Goal: Information Seeking & Learning: Learn about a topic

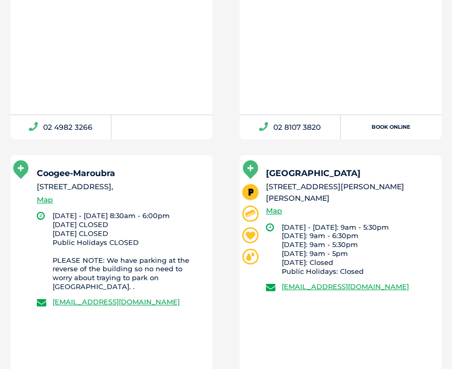
scroll to position [5126, 0]
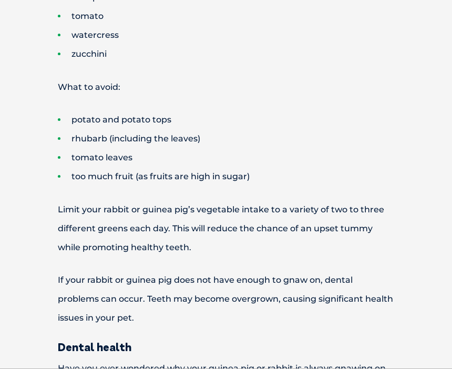
scroll to position [1309, 0]
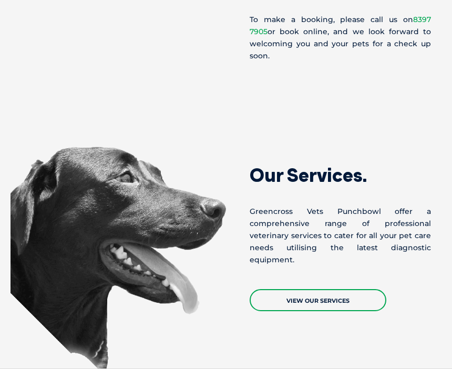
scroll to position [628, 0]
click at [328, 289] on link "View Our Services" at bounding box center [318, 300] width 137 height 22
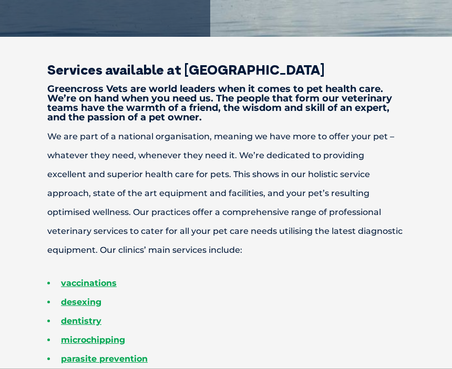
scroll to position [367, 0]
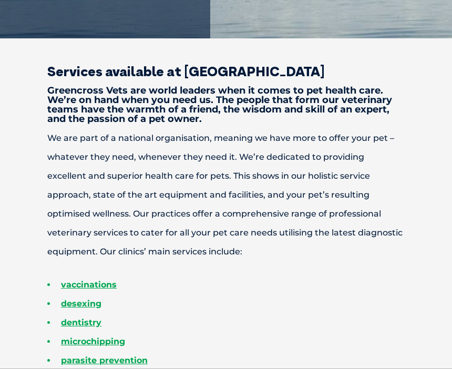
click at [259, 310] on li "desexing" at bounding box center [244, 303] width 394 height 19
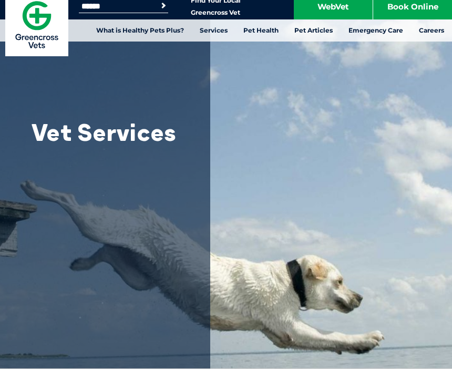
scroll to position [0, 0]
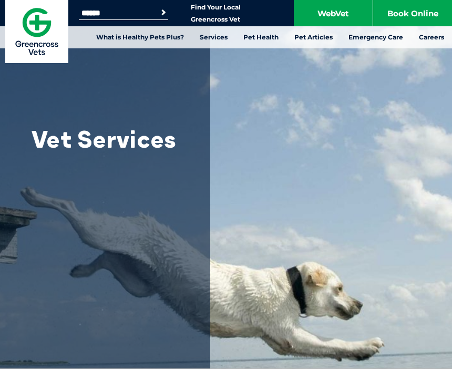
click at [414, 17] on link "Book Online" at bounding box center [412, 13] width 79 height 26
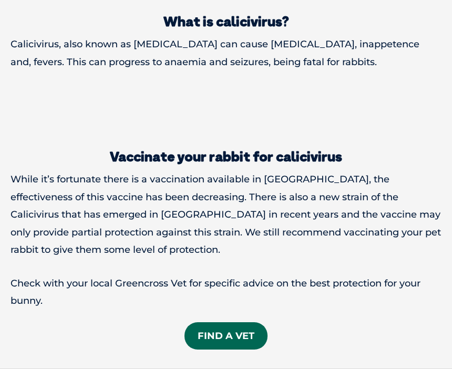
scroll to position [1945, 0]
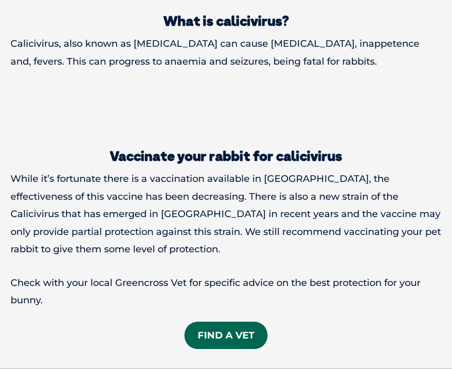
click at [233, 322] on link "Find a Vet" at bounding box center [226, 335] width 83 height 27
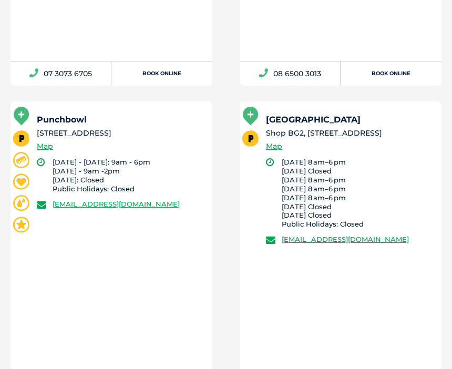
scroll to position [24355, 0]
click at [46, 146] on link "Map" at bounding box center [45, 146] width 16 height 12
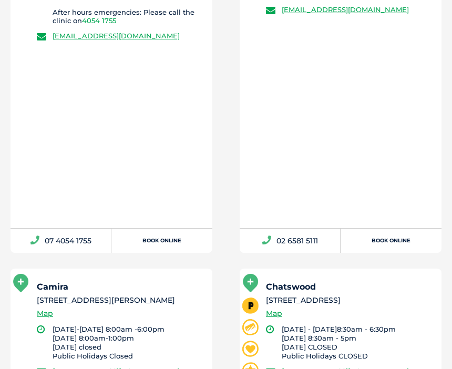
scroll to position [241, 0]
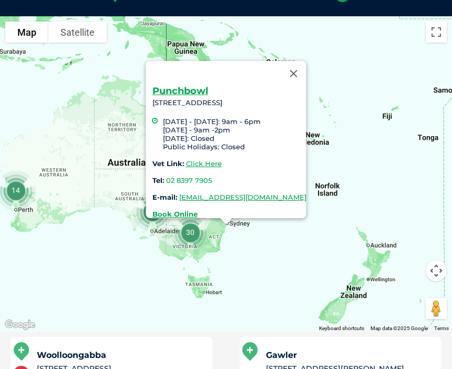
click at [307, 61] on button "Close" at bounding box center [293, 73] width 25 height 25
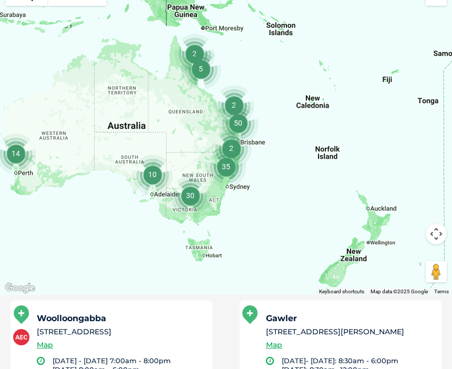
scroll to position [277, 0]
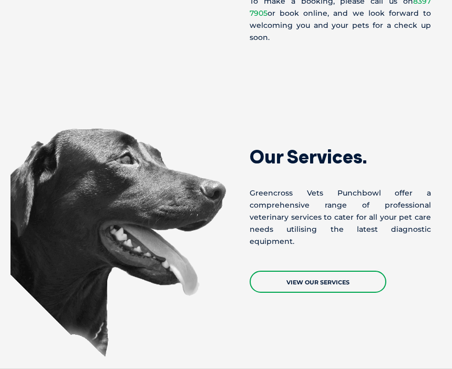
scroll to position [646, 0]
click at [317, 271] on link "View Our Services" at bounding box center [318, 282] width 137 height 22
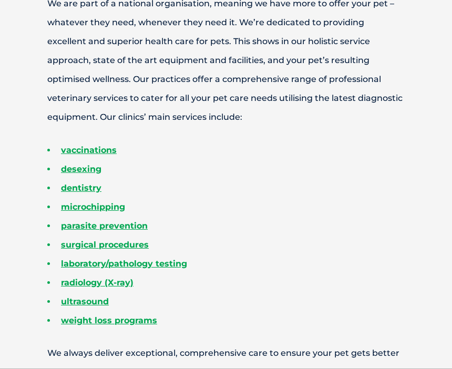
scroll to position [500, 0]
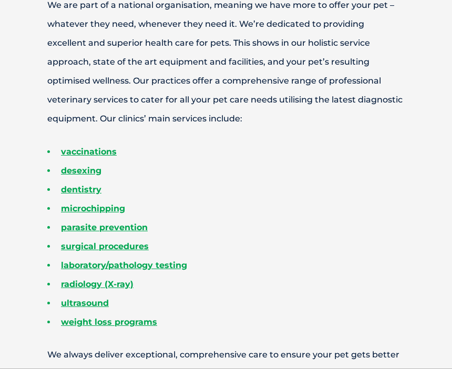
click at [105, 153] on link "vaccinations" at bounding box center [89, 152] width 56 height 10
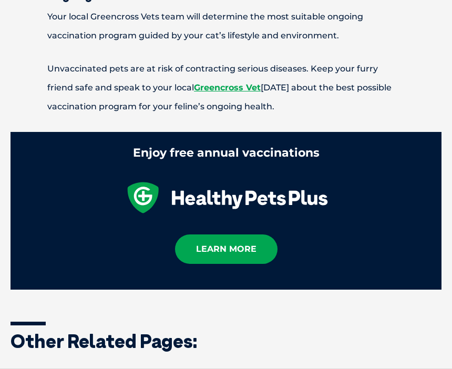
scroll to position [1398, 0]
click at [251, 251] on link "learn more" at bounding box center [226, 249] width 103 height 29
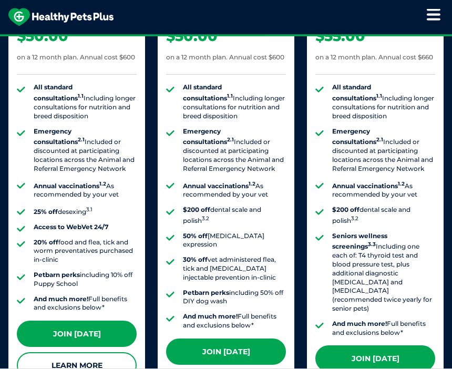
scroll to position [1042, 0]
click at [73, 353] on link "Learn More" at bounding box center [77, 365] width 120 height 26
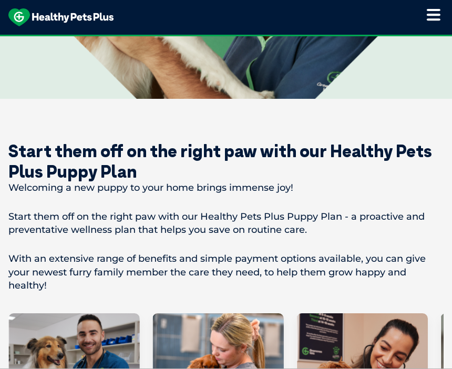
scroll to position [601, 0]
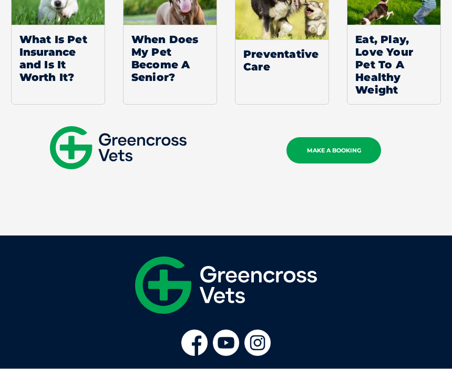
scroll to position [1122, 0]
